Goal: Transaction & Acquisition: Purchase product/service

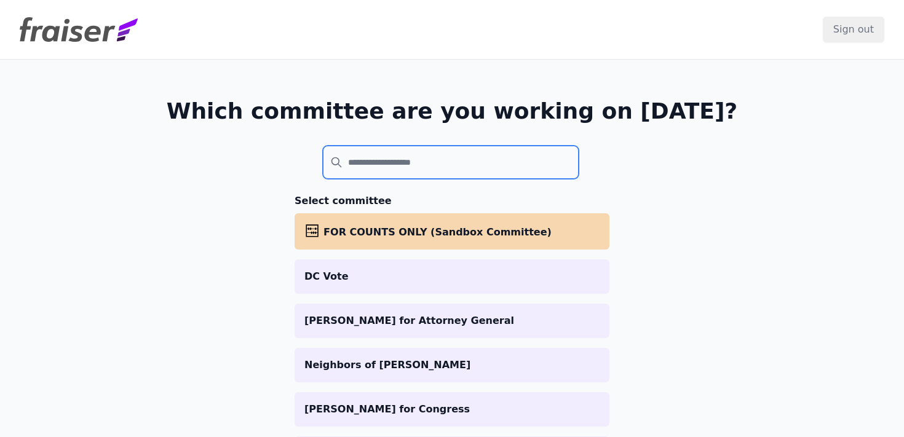
click at [460, 155] on input "search" at bounding box center [451, 162] width 256 height 33
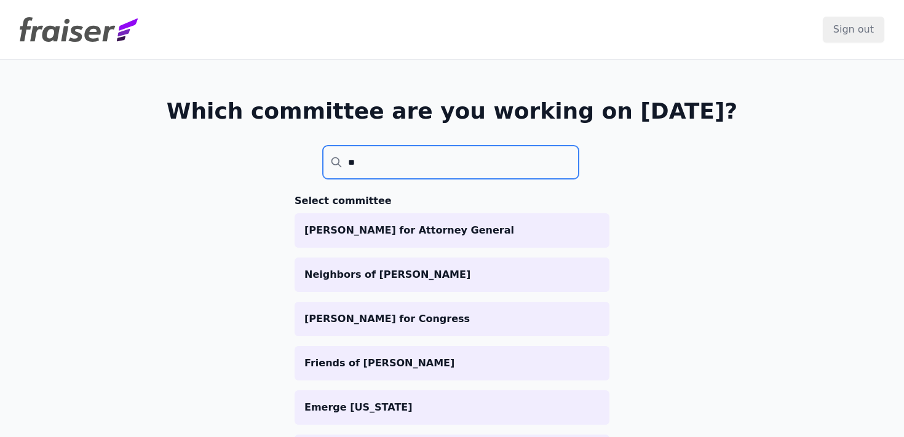
type input "*"
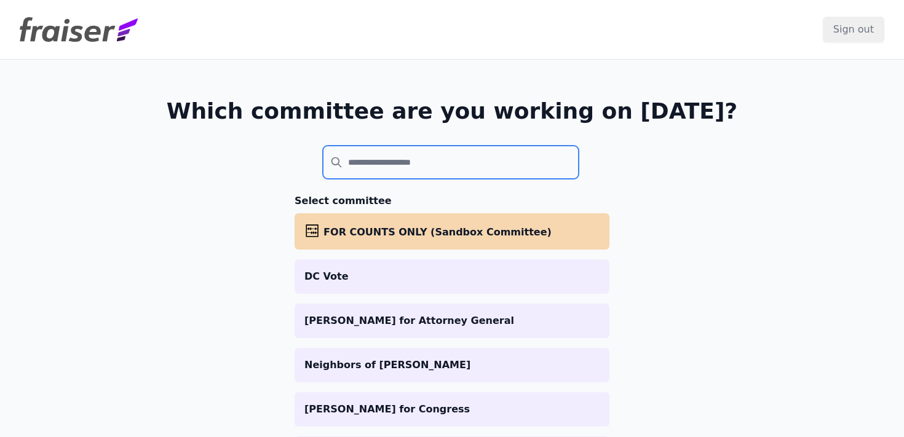
paste input "**********"
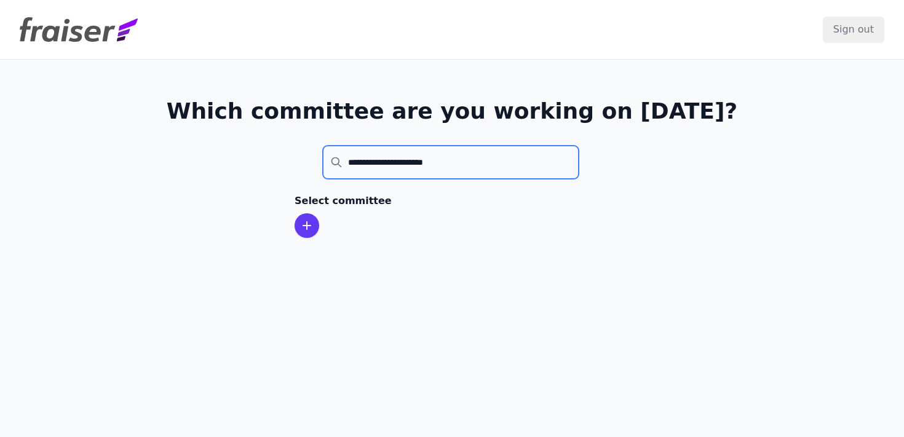
type input "**********"
click at [307, 227] on icon at bounding box center [306, 225] width 15 height 15
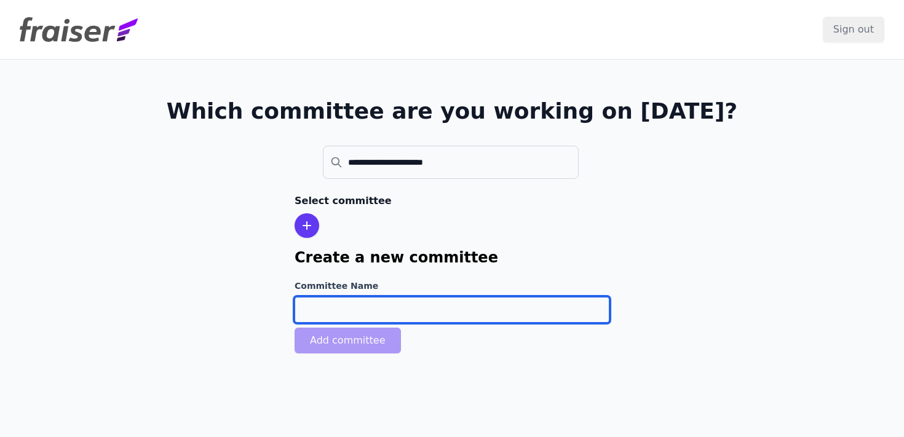
click at [317, 305] on input "Committee Name" at bounding box center [451, 310] width 315 height 26
paste input "[PERSON_NAME] for Congress"
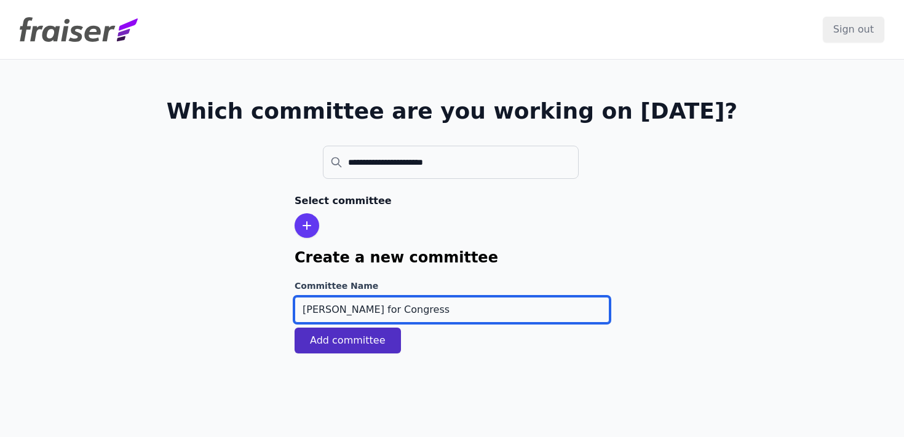
type input "[PERSON_NAME] for Congress"
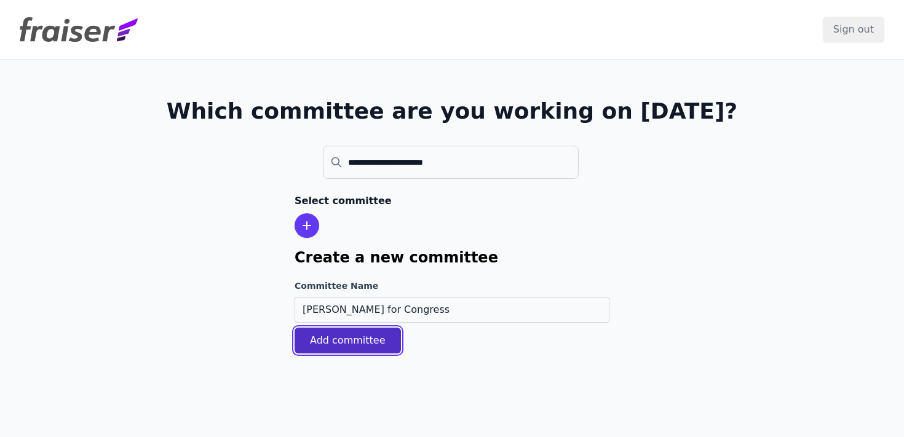
click at [320, 338] on button "Add committee" at bounding box center [347, 341] width 106 height 26
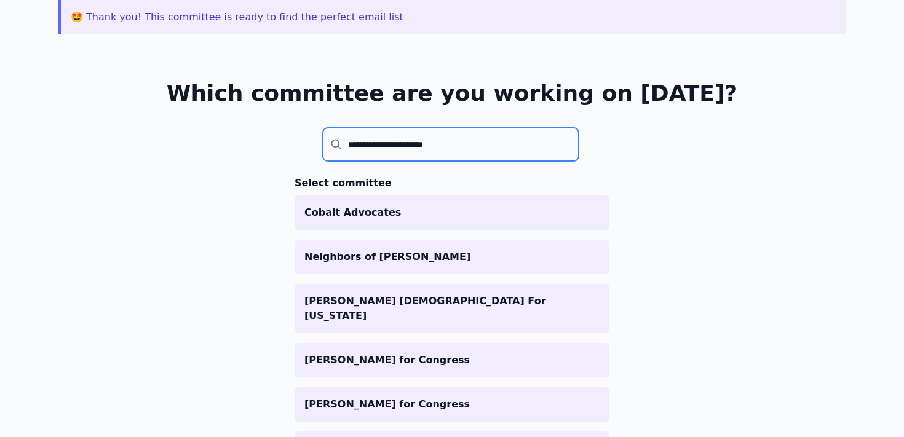
click at [415, 154] on input "**********" at bounding box center [451, 144] width 256 height 33
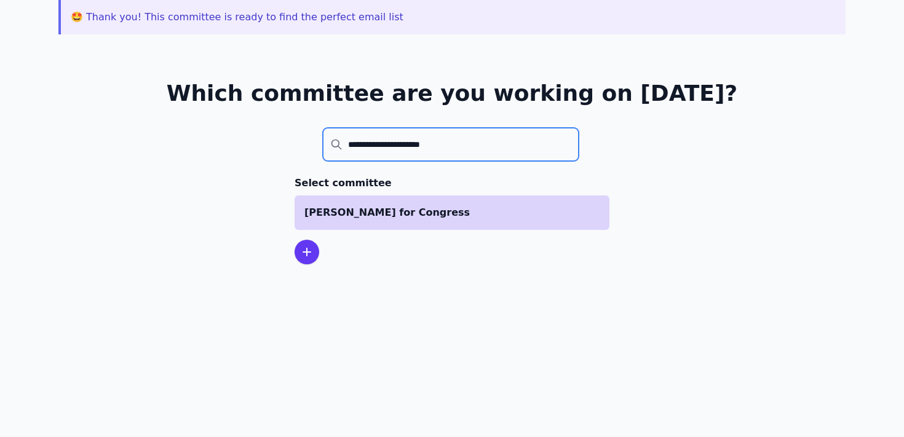
type input "**********"
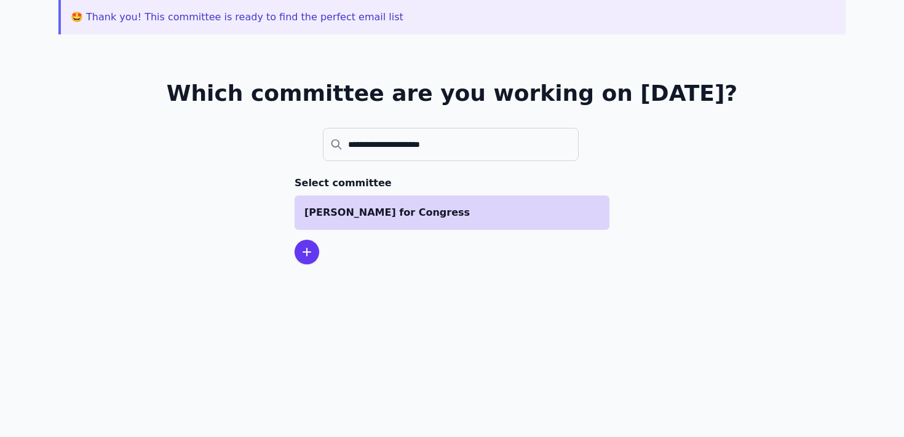
click at [400, 210] on p "[PERSON_NAME] for Congress" at bounding box center [451, 212] width 295 height 15
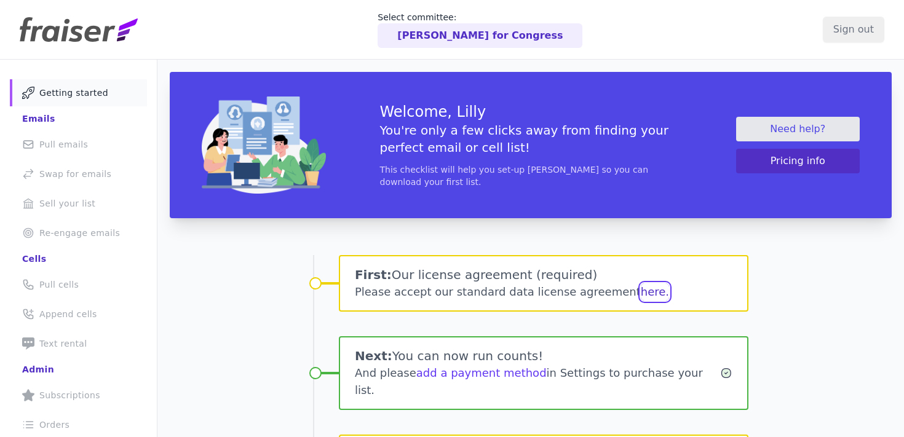
click at [641, 293] on button "here." at bounding box center [655, 291] width 28 height 17
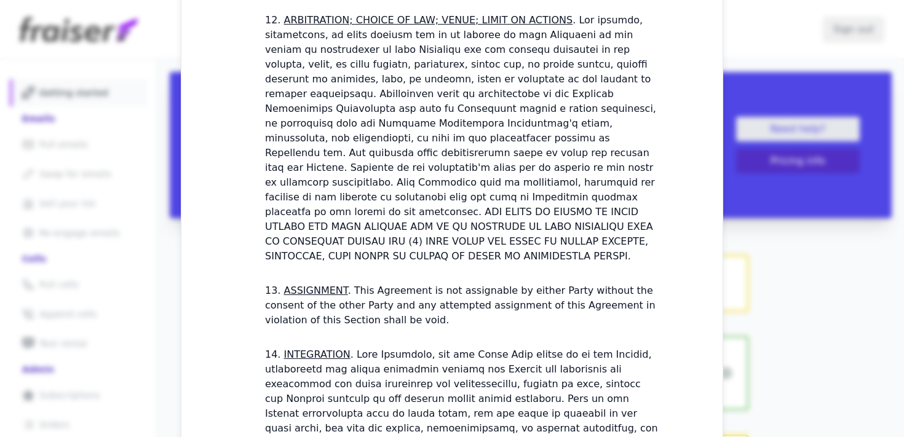
scroll to position [3605, 0]
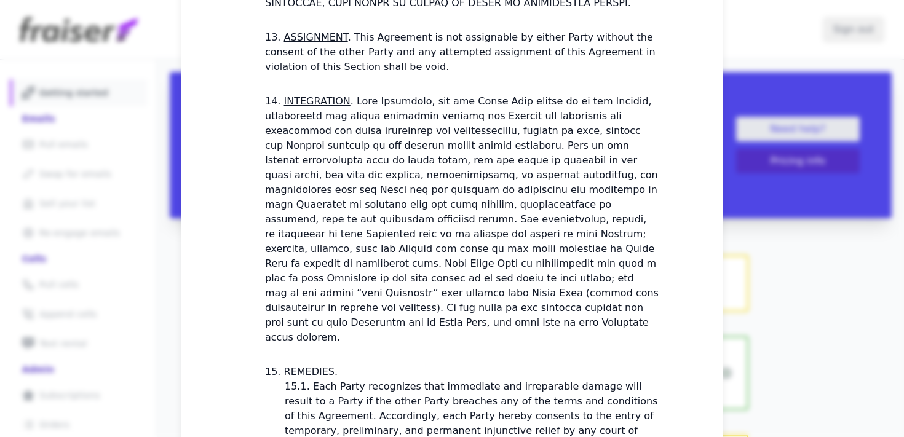
checkbox input "true"
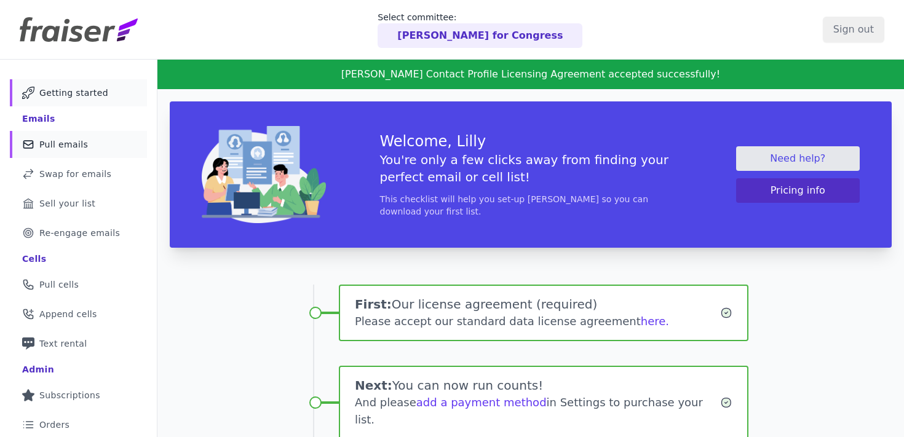
click at [92, 148] on link "Mail Icon Outline of a mail envelope Pull emails" at bounding box center [78, 144] width 137 height 27
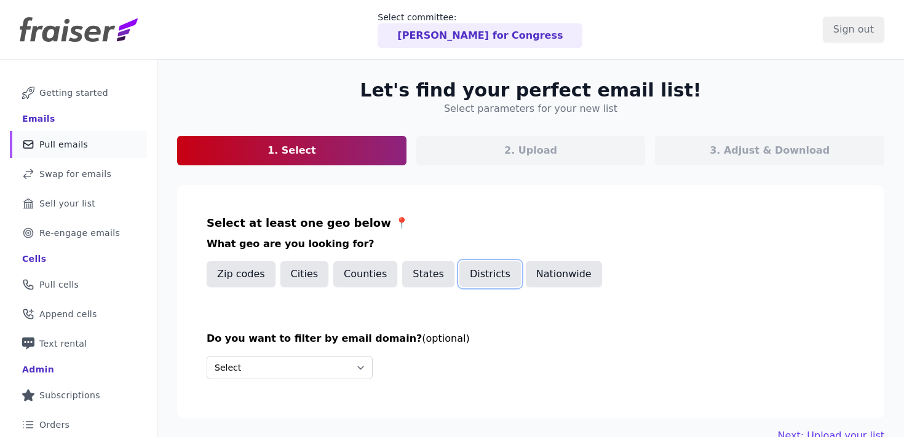
click at [476, 275] on button "Districts" at bounding box center [489, 274] width 61 height 26
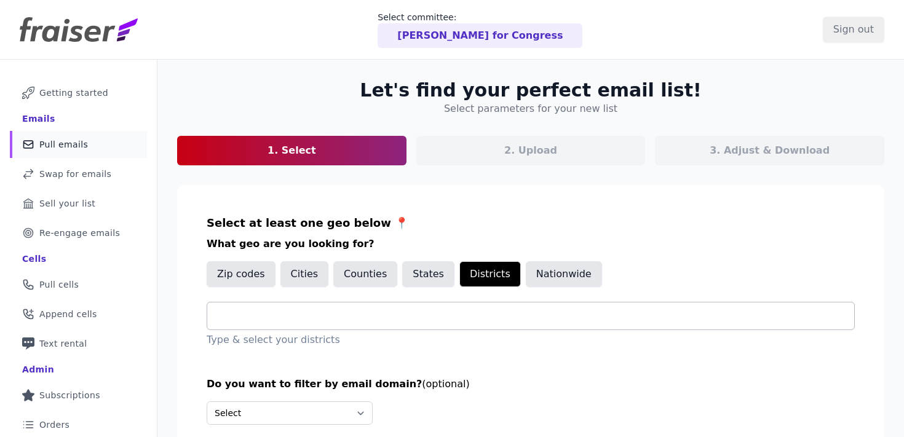
click at [387, 317] on input "text" at bounding box center [535, 316] width 637 height 15
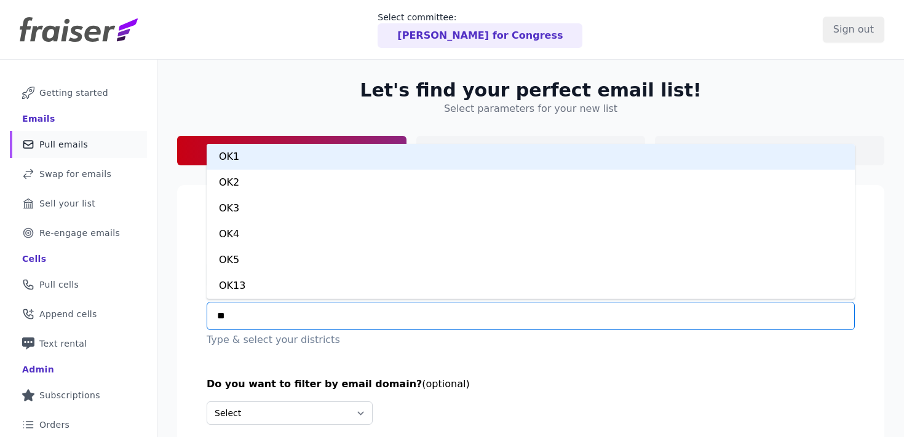
type input "***"
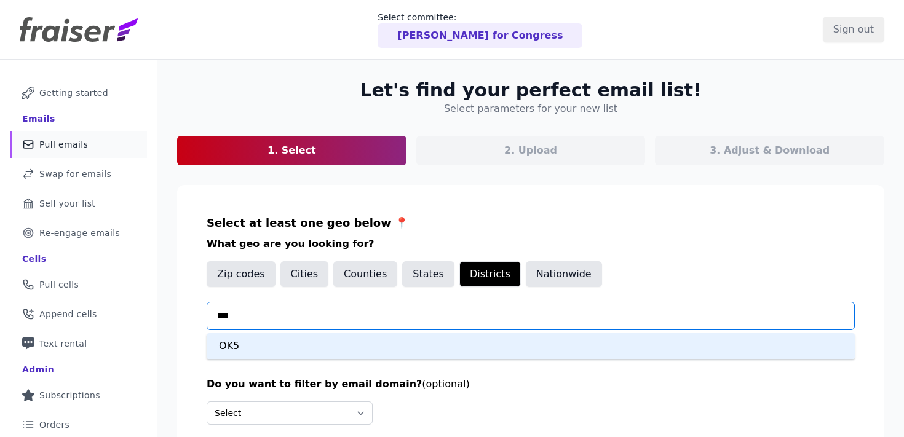
click at [356, 338] on div "OK5" at bounding box center [531, 346] width 648 height 26
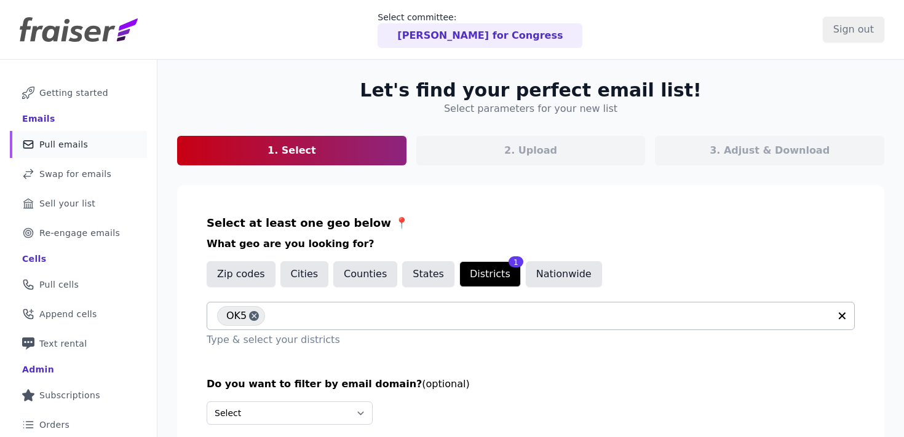
scroll to position [119, 0]
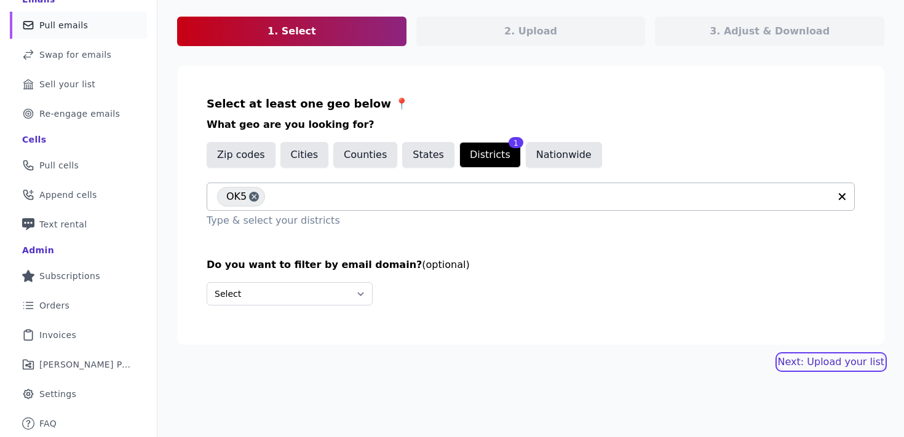
click at [817, 360] on link "Next: Upload your list" at bounding box center [831, 362] width 106 height 15
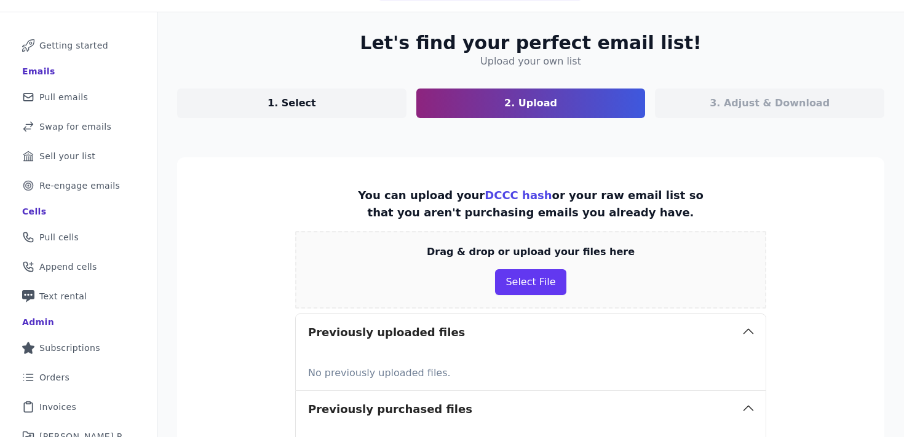
scroll to position [64, 0]
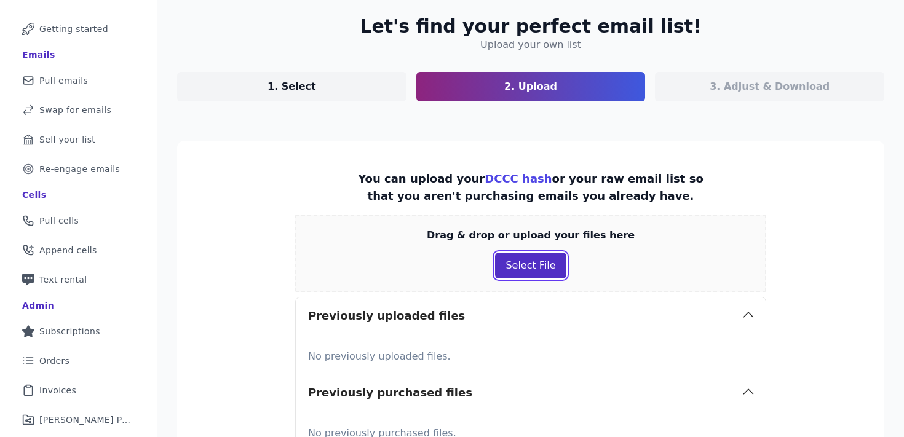
click at [524, 269] on button "Select File" at bounding box center [530, 266] width 71 height 26
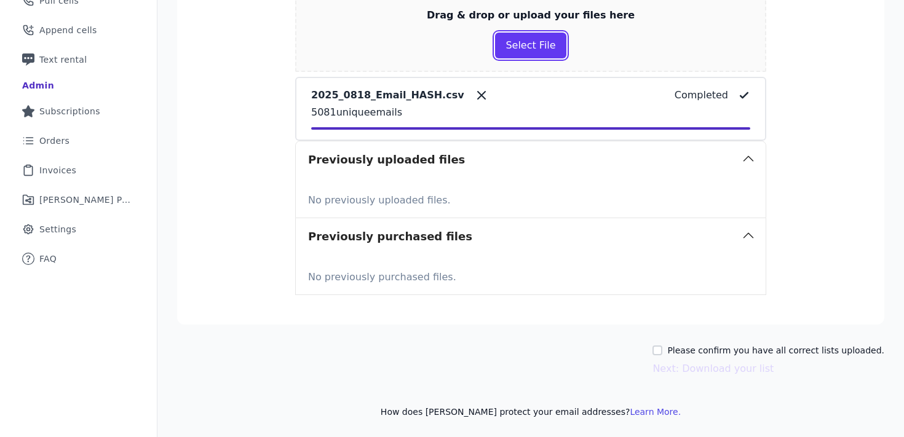
scroll to position [285, 0]
click at [662, 349] on input "Please confirm you have all correct lists uploaded." at bounding box center [657, 350] width 10 height 10
checkbox input "true"
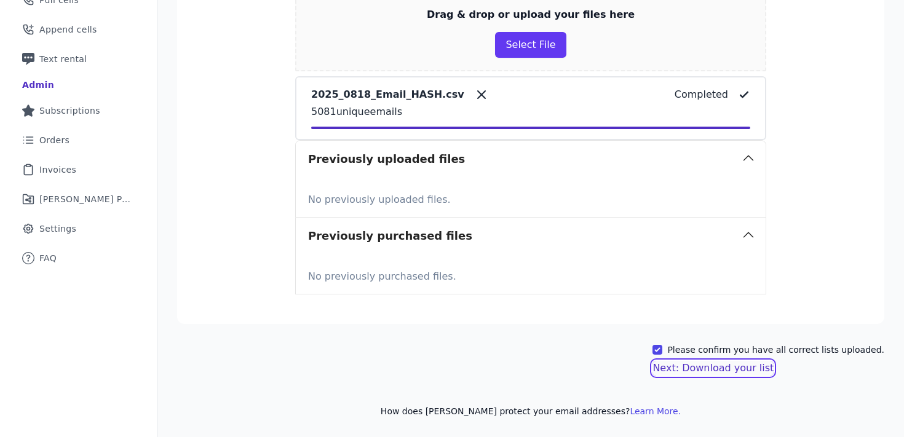
click at [675, 368] on button "Next: Download your list" at bounding box center [712, 368] width 121 height 15
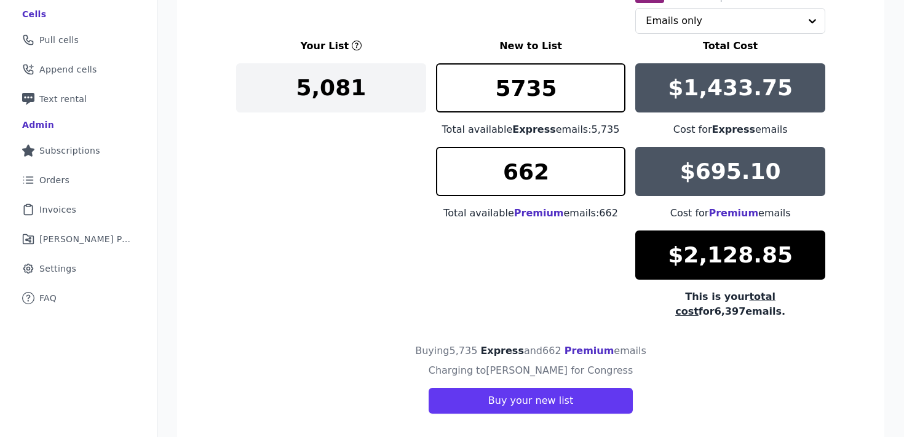
scroll to position [235, 0]
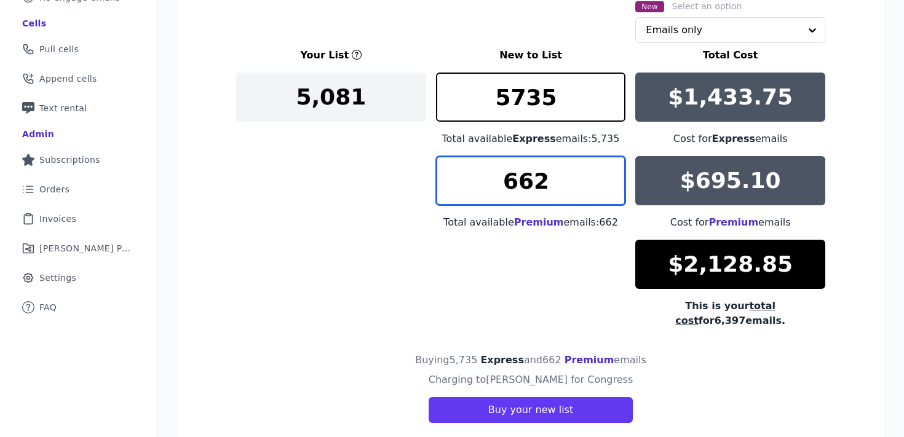
drag, startPoint x: 552, startPoint y: 186, endPoint x: 499, endPoint y: 181, distance: 53.1
click at [500, 181] on input "662" at bounding box center [531, 180] width 190 height 49
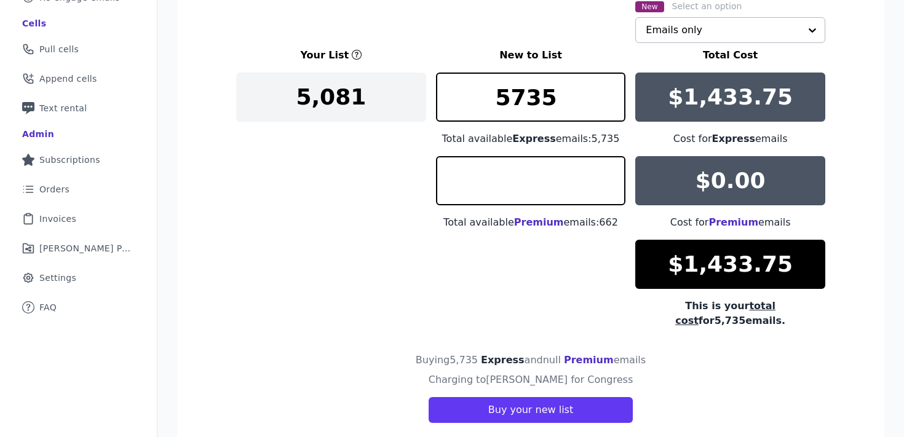
type input "0"
click at [680, 35] on input "text" at bounding box center [722, 30] width 154 height 25
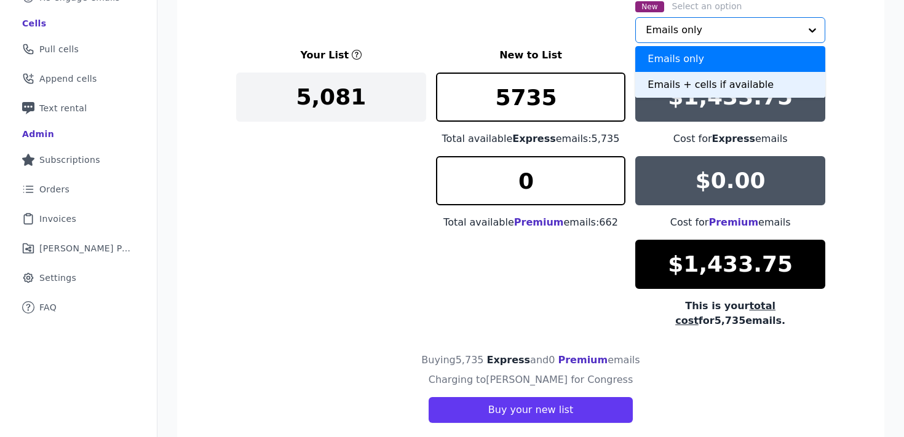
click at [672, 82] on div "Emails + cells if available" at bounding box center [730, 85] width 190 height 26
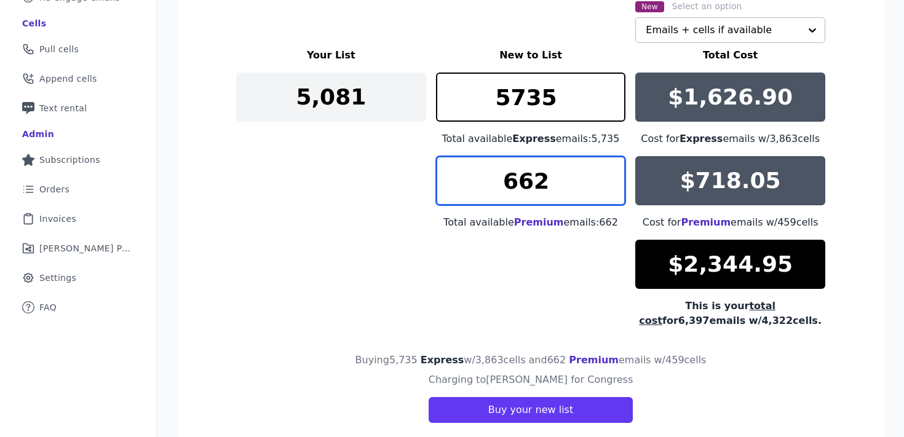
drag, startPoint x: 546, startPoint y: 181, endPoint x: 491, endPoint y: 179, distance: 55.4
click at [492, 180] on input "662" at bounding box center [531, 180] width 190 height 49
type input "0"
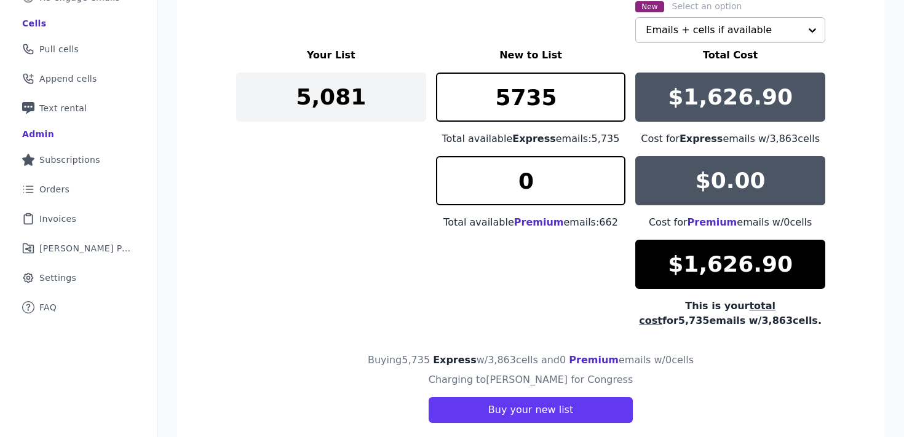
click at [331, 189] on div "Your List New to List Total Cost 5,081 5735 Total available Express emails: 5,7…" at bounding box center [530, 188] width 589 height 280
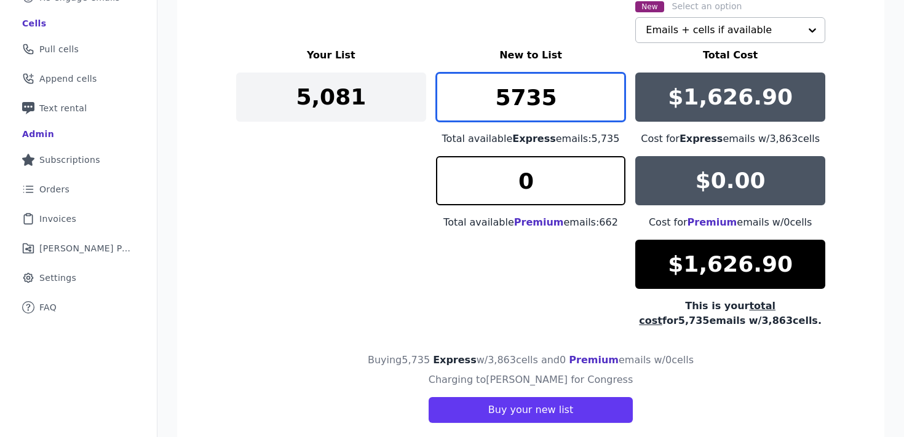
click at [617, 92] on input "5735" at bounding box center [531, 97] width 190 height 49
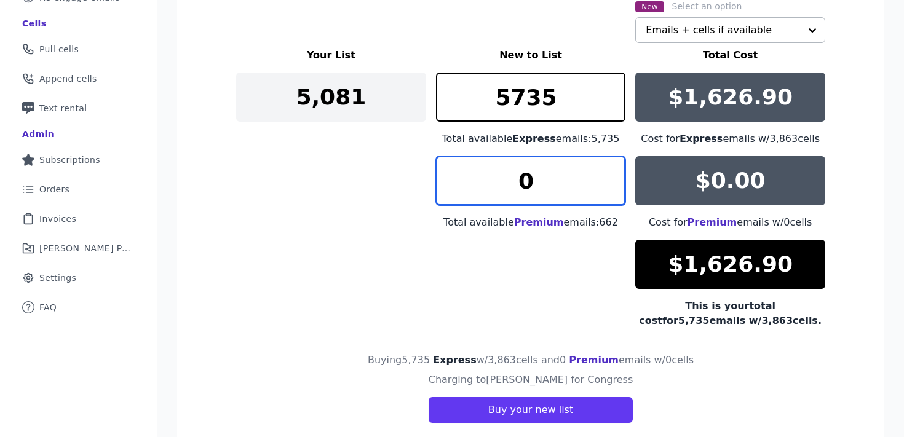
click at [550, 179] on input "0" at bounding box center [531, 180] width 190 height 49
click at [617, 176] on input "11" at bounding box center [531, 180] width 190 height 49
click at [617, 176] on input "12" at bounding box center [531, 180] width 190 height 49
click at [617, 176] on input "13" at bounding box center [531, 180] width 190 height 49
click at [617, 176] on input "14" at bounding box center [531, 180] width 190 height 49
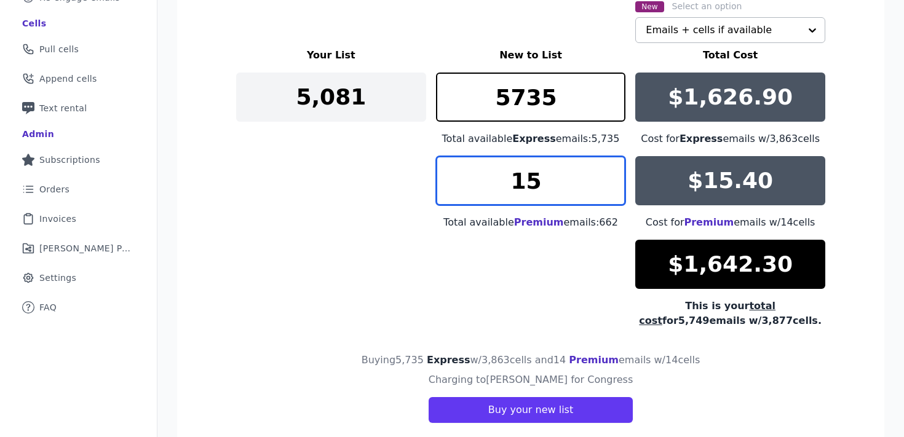
click at [617, 176] on input "15" at bounding box center [531, 180] width 190 height 49
click at [617, 176] on input "16" at bounding box center [531, 180] width 190 height 49
click at [617, 176] on input "17" at bounding box center [531, 180] width 190 height 49
click at [617, 176] on input "18" at bounding box center [531, 180] width 190 height 49
click at [617, 176] on input "19" at bounding box center [531, 180] width 190 height 49
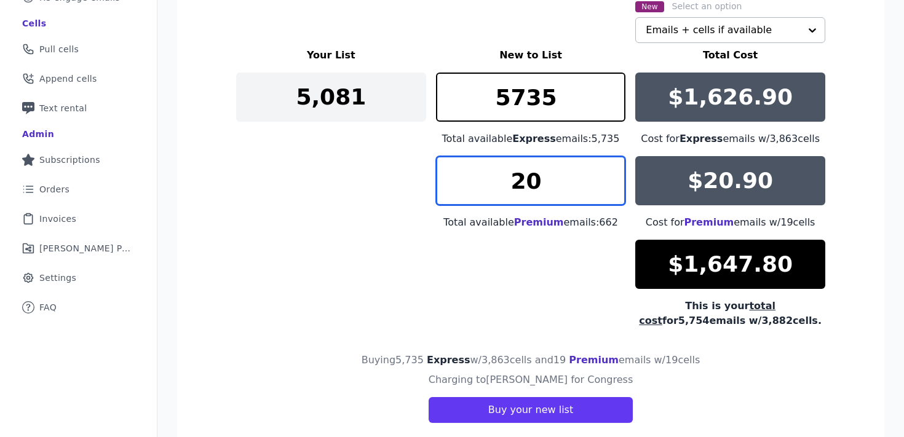
click at [617, 176] on input "20" at bounding box center [531, 180] width 190 height 49
click at [617, 176] on input "21" at bounding box center [531, 180] width 190 height 49
click at [617, 176] on input "22" at bounding box center [531, 180] width 190 height 49
click at [617, 176] on input "23" at bounding box center [531, 180] width 190 height 49
click at [617, 176] on input "24" at bounding box center [531, 180] width 190 height 49
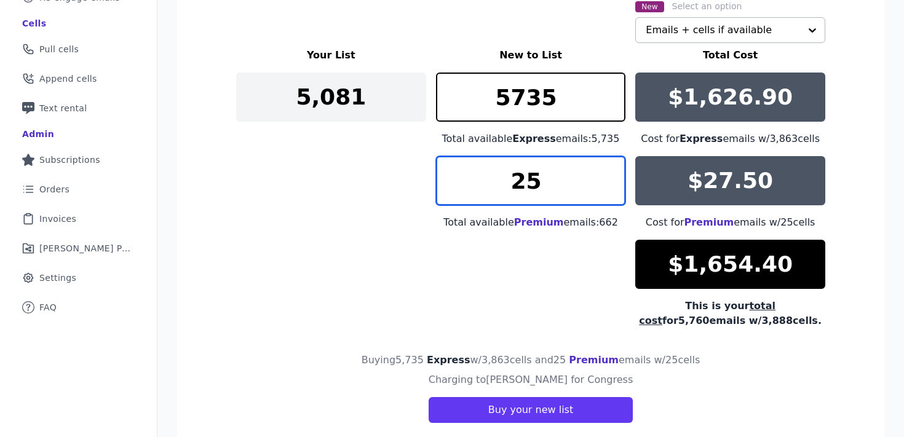
click at [617, 176] on input "25" at bounding box center [531, 180] width 190 height 49
click at [617, 176] on input "26" at bounding box center [531, 180] width 190 height 49
click at [617, 176] on input "27" at bounding box center [531, 180] width 190 height 49
click at [617, 176] on input "28" at bounding box center [531, 180] width 190 height 49
click at [617, 176] on input "29" at bounding box center [531, 180] width 190 height 49
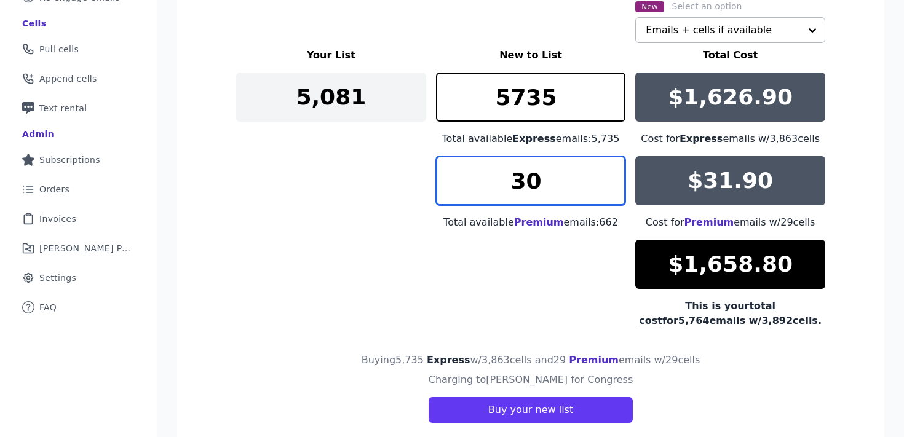
click at [617, 177] on input "30" at bounding box center [531, 180] width 190 height 49
click at [613, 187] on input "29" at bounding box center [531, 180] width 190 height 49
click at [613, 187] on input "28" at bounding box center [531, 180] width 190 height 49
click at [613, 187] on input "27" at bounding box center [531, 180] width 190 height 49
click at [613, 187] on input "26" at bounding box center [531, 180] width 190 height 49
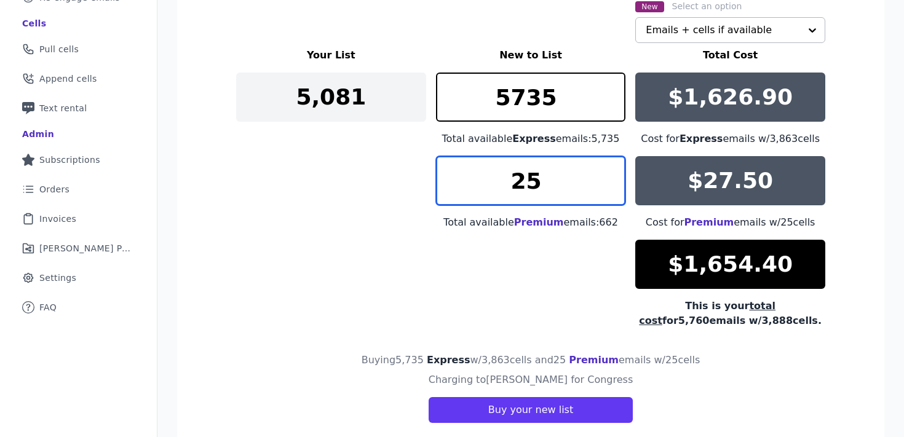
click at [613, 187] on input "25" at bounding box center [531, 180] width 190 height 49
click at [613, 187] on input "24" at bounding box center [531, 180] width 190 height 49
click at [613, 187] on input "23" at bounding box center [531, 180] width 190 height 49
click at [613, 187] on input "22" at bounding box center [531, 180] width 190 height 49
click at [613, 173] on input "23" at bounding box center [531, 180] width 190 height 49
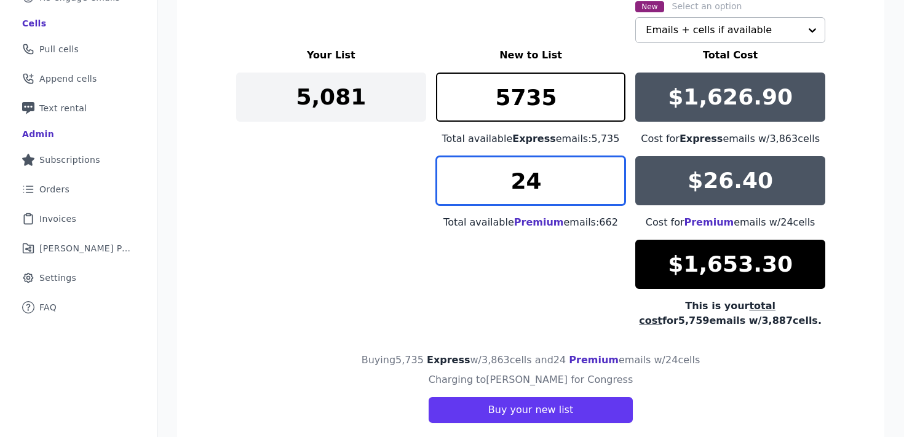
type input "24"
click at [615, 174] on input "24" at bounding box center [531, 180] width 190 height 49
drag, startPoint x: 762, startPoint y: 307, endPoint x: 763, endPoint y: 318, distance: 10.6
click at [763, 318] on div "This is your total cost for 5,759 emails w/ 3,887 cells." at bounding box center [730, 314] width 190 height 30
copy div "5,759 emails w/ 3,887 cells."
